Goal: Task Accomplishment & Management: Manage account settings

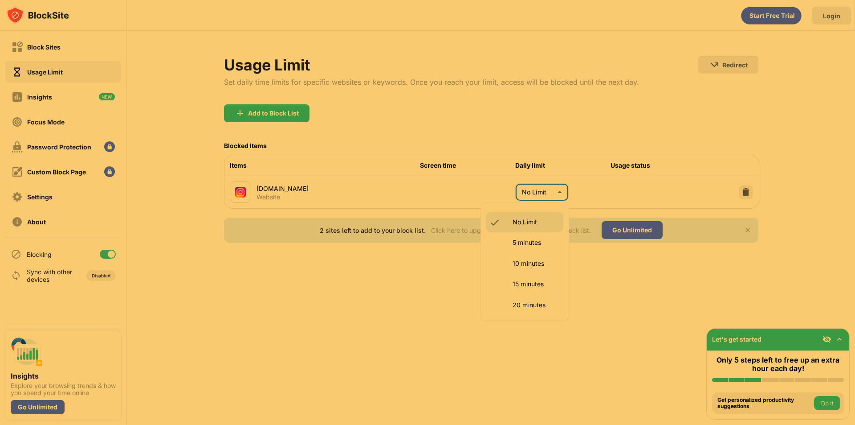
click at [557, 191] on body "Block Sites Usage Limit Insights Focus Mode Password Protection Custom Block Pa…" at bounding box center [427, 212] width 855 height 425
drag, startPoint x: 536, startPoint y: 303, endPoint x: 545, endPoint y: 269, distance: 35.4
click at [536, 287] on li "25 minutes" at bounding box center [525, 280] width 78 height 20
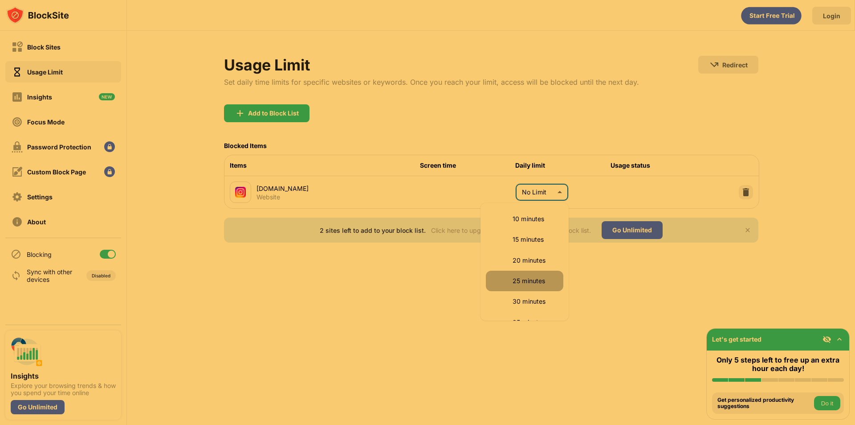
type input "**"
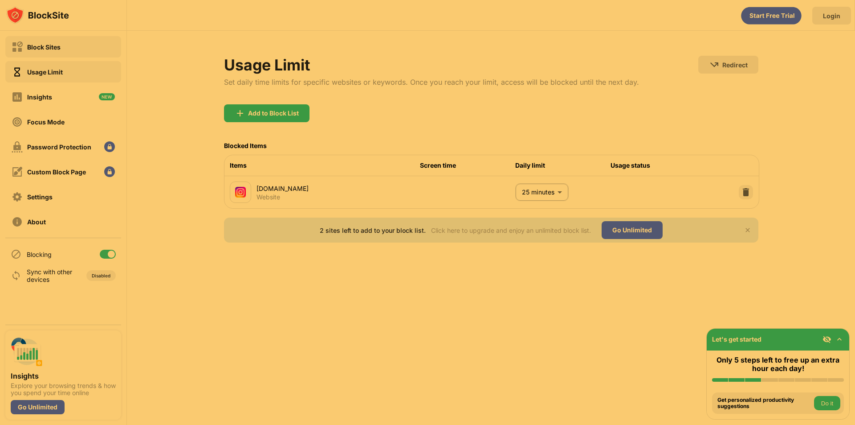
click at [75, 46] on div "Block Sites" at bounding box center [63, 46] width 116 height 21
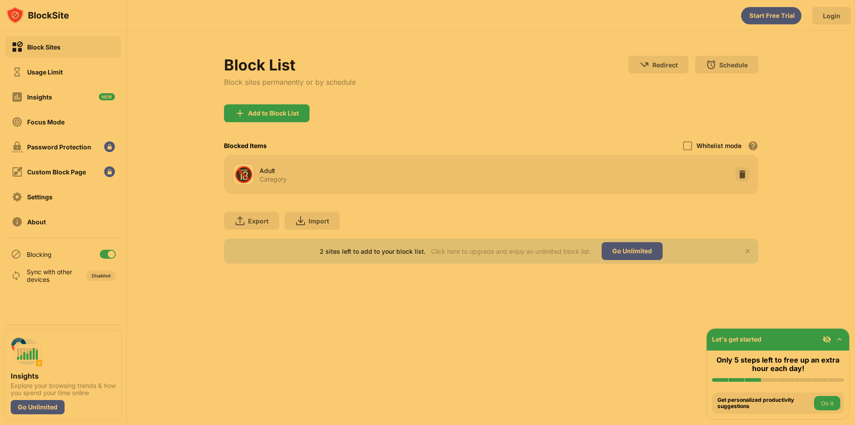
click at [270, 105] on div "Add to Block List" at bounding box center [267, 113] width 86 height 18
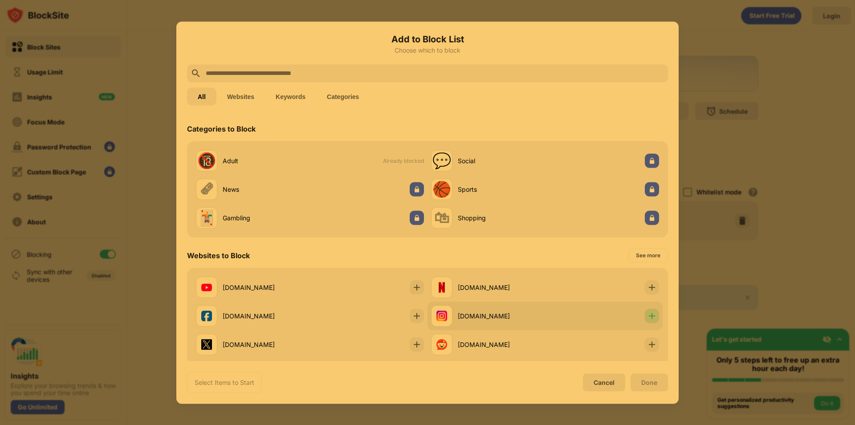
click at [648, 319] on img at bounding box center [652, 315] width 9 height 9
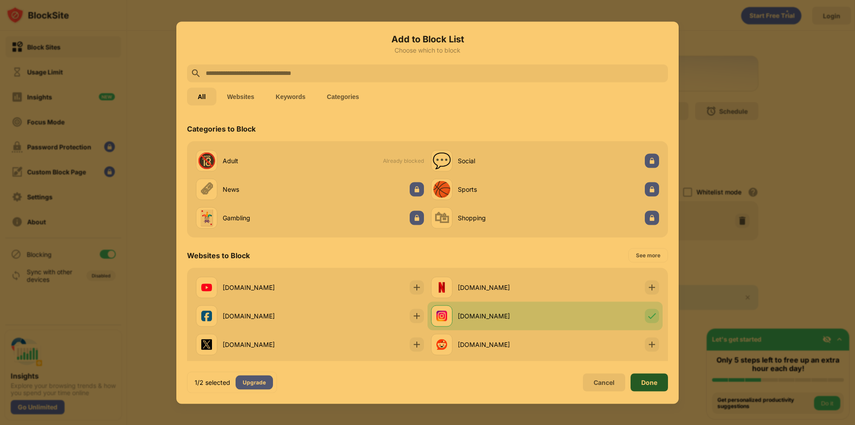
click at [647, 377] on div "Done" at bounding box center [649, 382] width 37 height 18
